Goal: Navigation & Orientation: Understand site structure

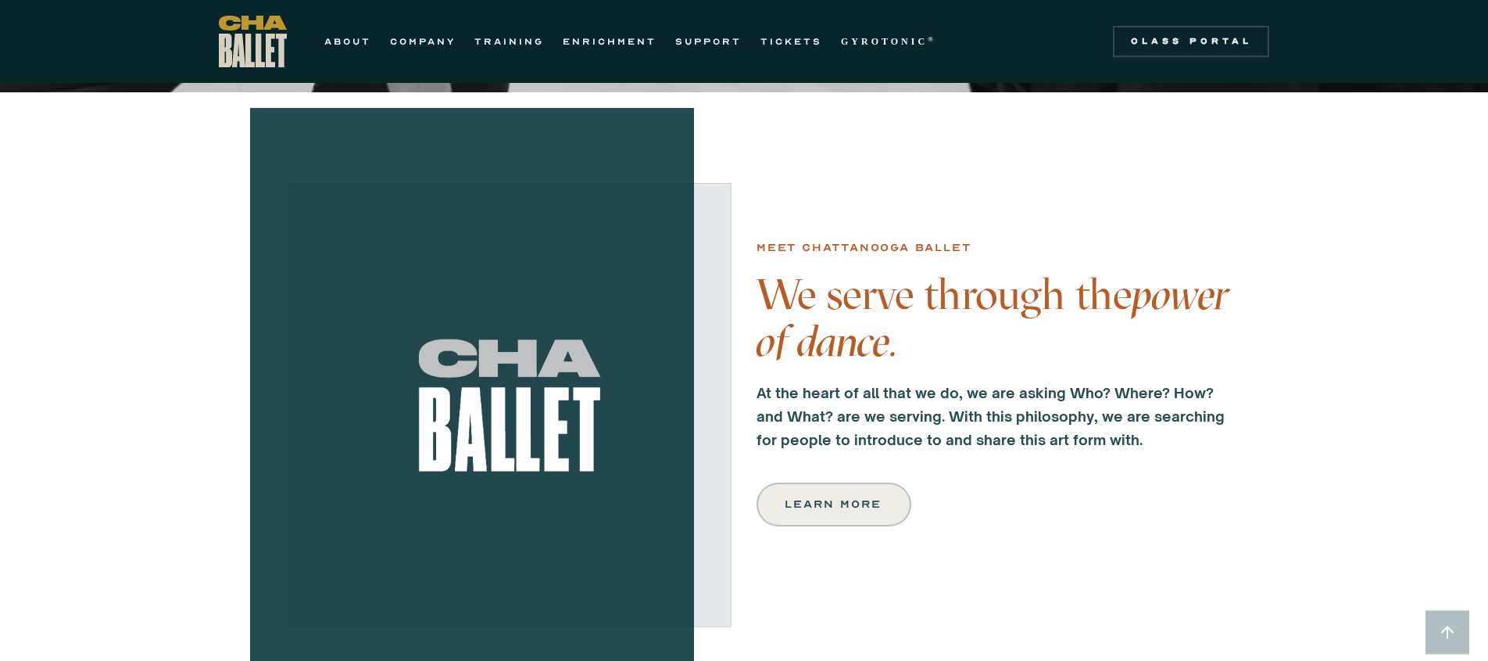
scroll to position [455, 0]
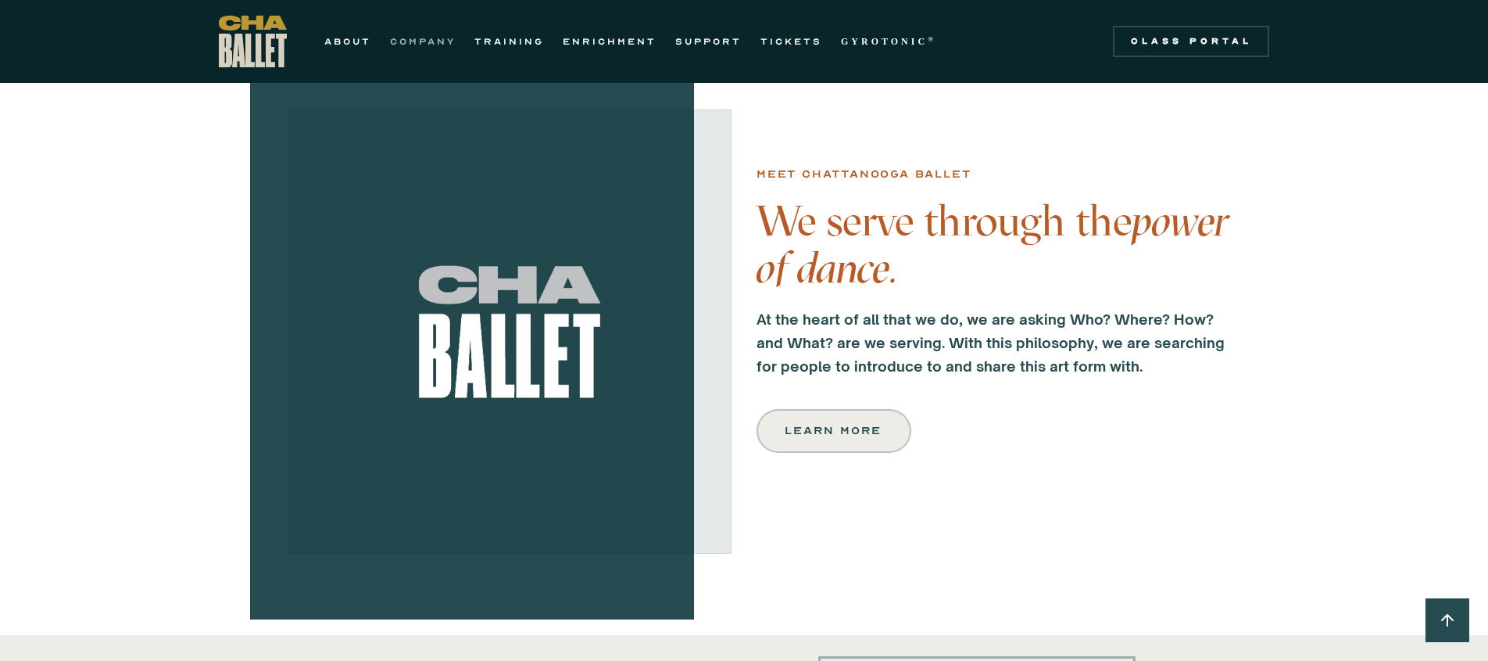
click at [422, 41] on link "COMPANY" at bounding box center [423, 41] width 66 height 19
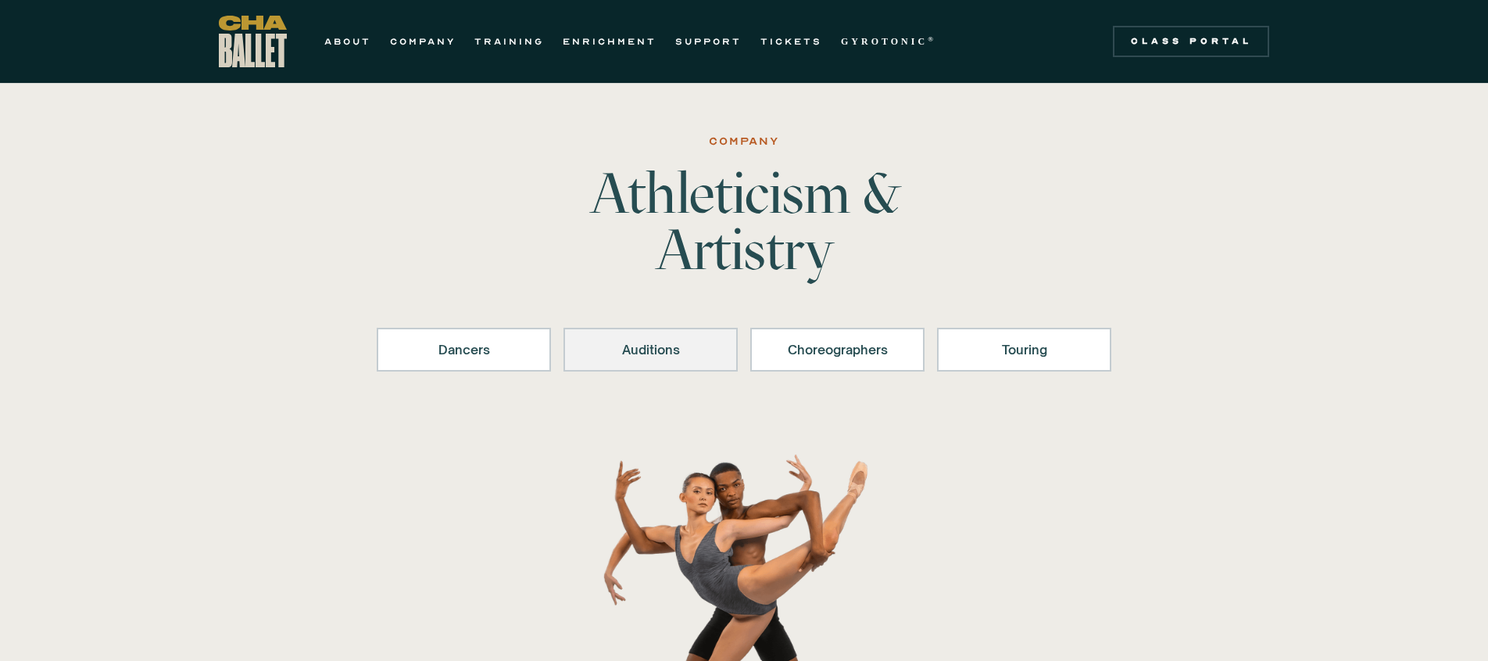
click at [603, 362] on link "Auditions" at bounding box center [651, 350] width 174 height 44
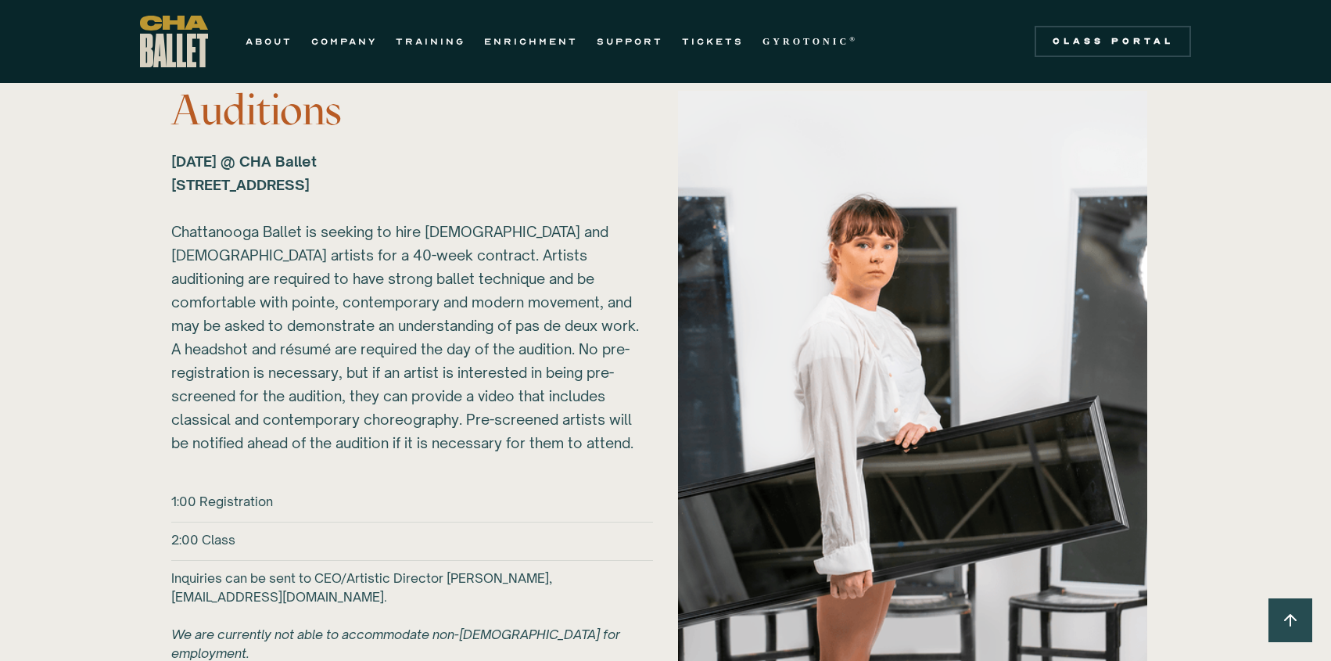
scroll to position [1750, 0]
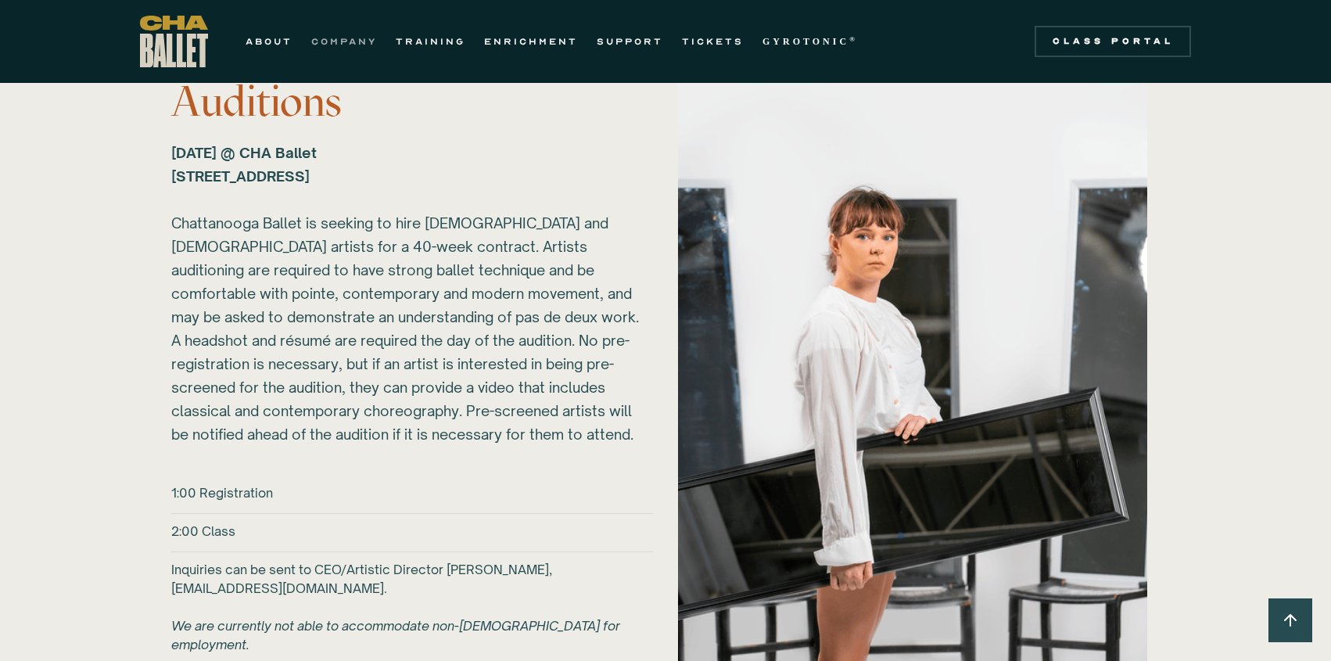
click at [353, 44] on link "COMPANY" at bounding box center [344, 41] width 66 height 19
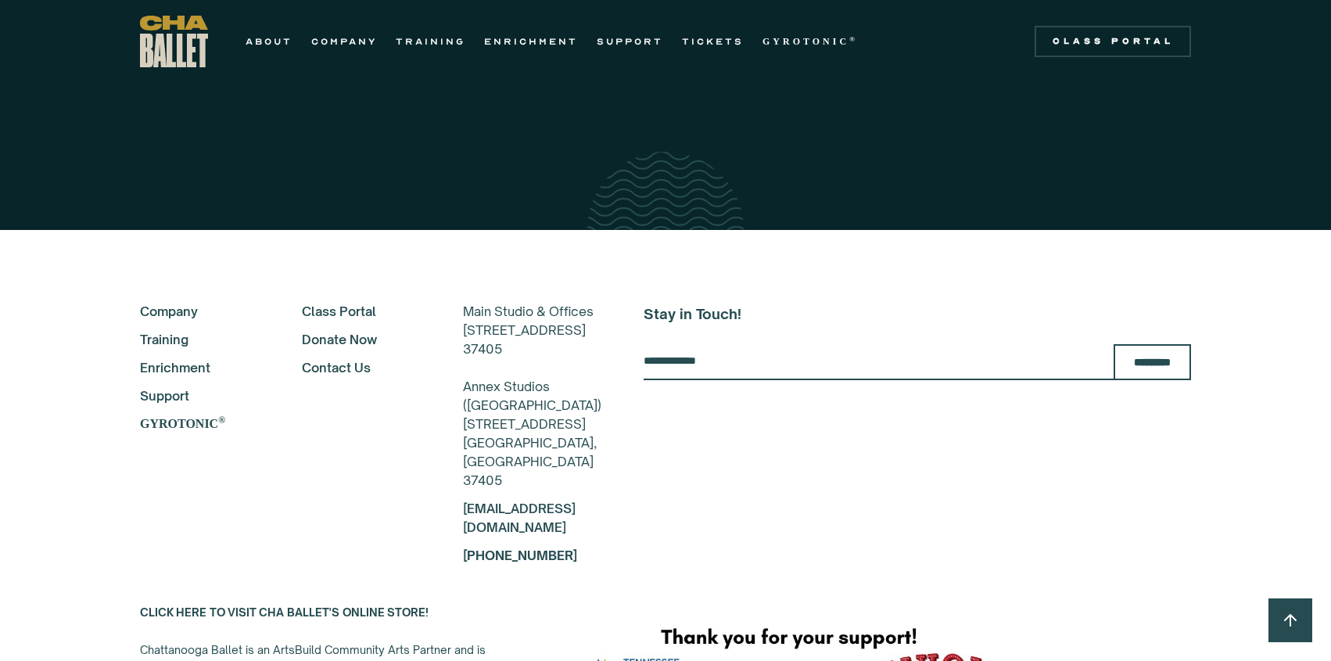
scroll to position [3922, 0]
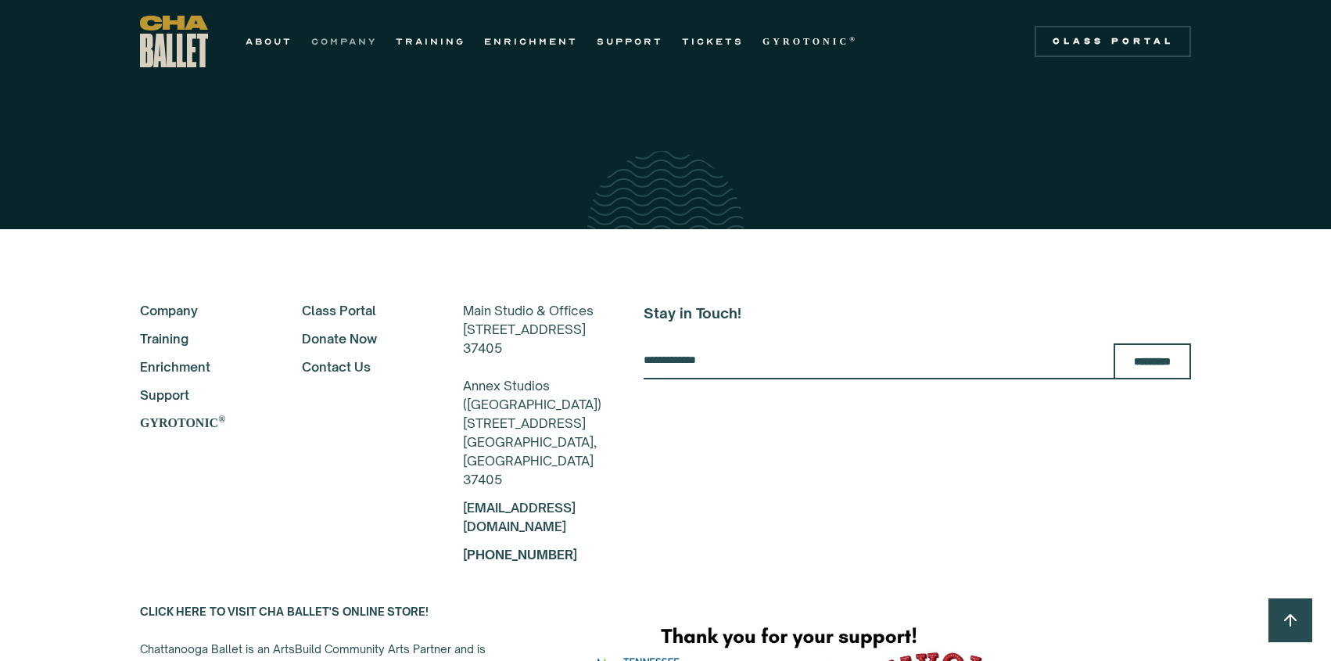
click at [338, 36] on link "COMPANY" at bounding box center [344, 41] width 66 height 19
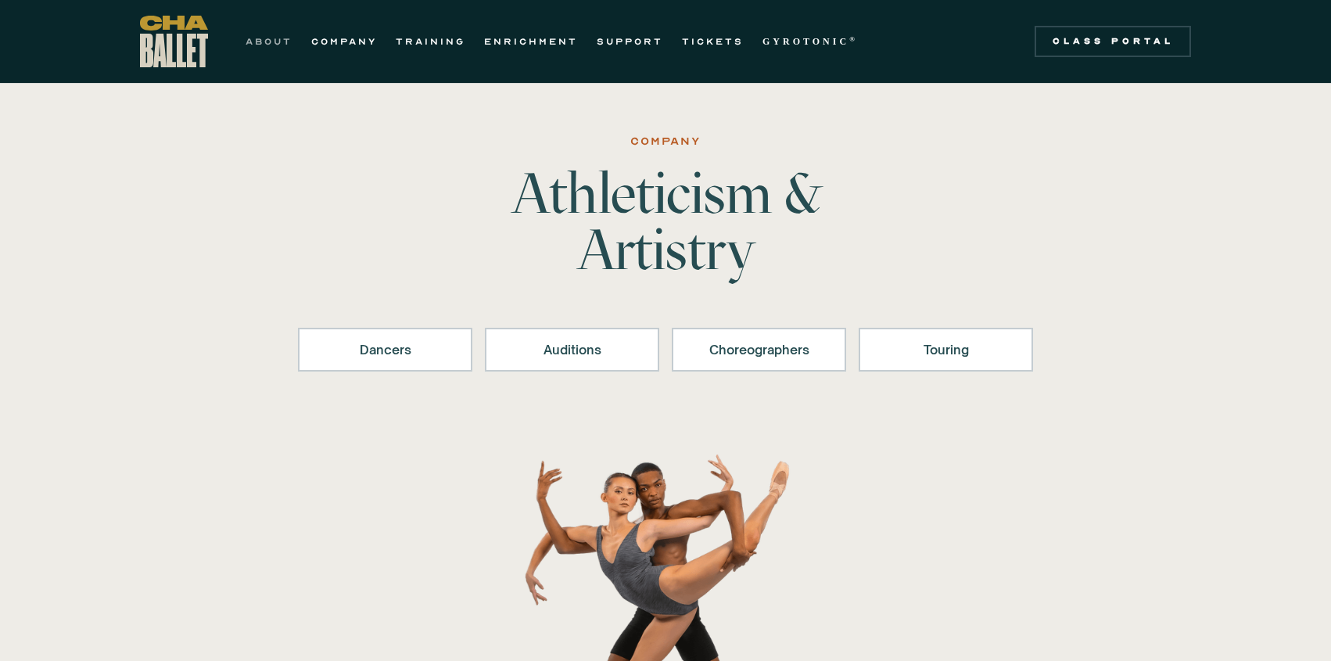
click at [262, 37] on link "ABOUT" at bounding box center [268, 41] width 47 height 19
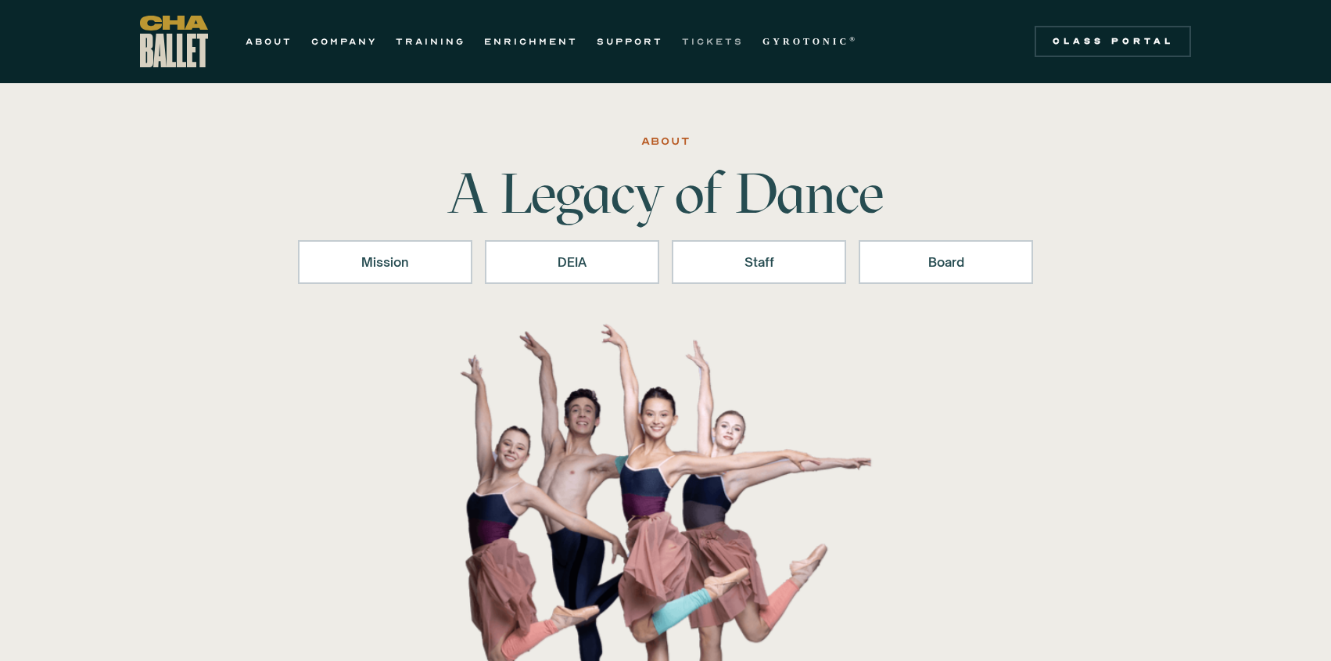
click at [706, 41] on link "TICKETS" at bounding box center [713, 41] width 62 height 19
